Goal: Find specific page/section: Find specific page/section

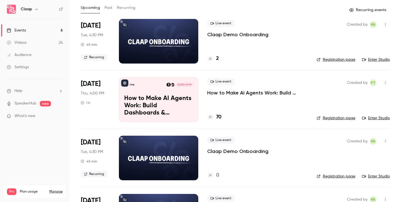
scroll to position [35, 0]
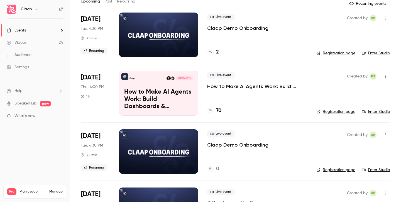
click at [220, 111] on h4 "70" at bounding box center [218, 111] width 5 height 8
